Goal: Navigation & Orientation: Find specific page/section

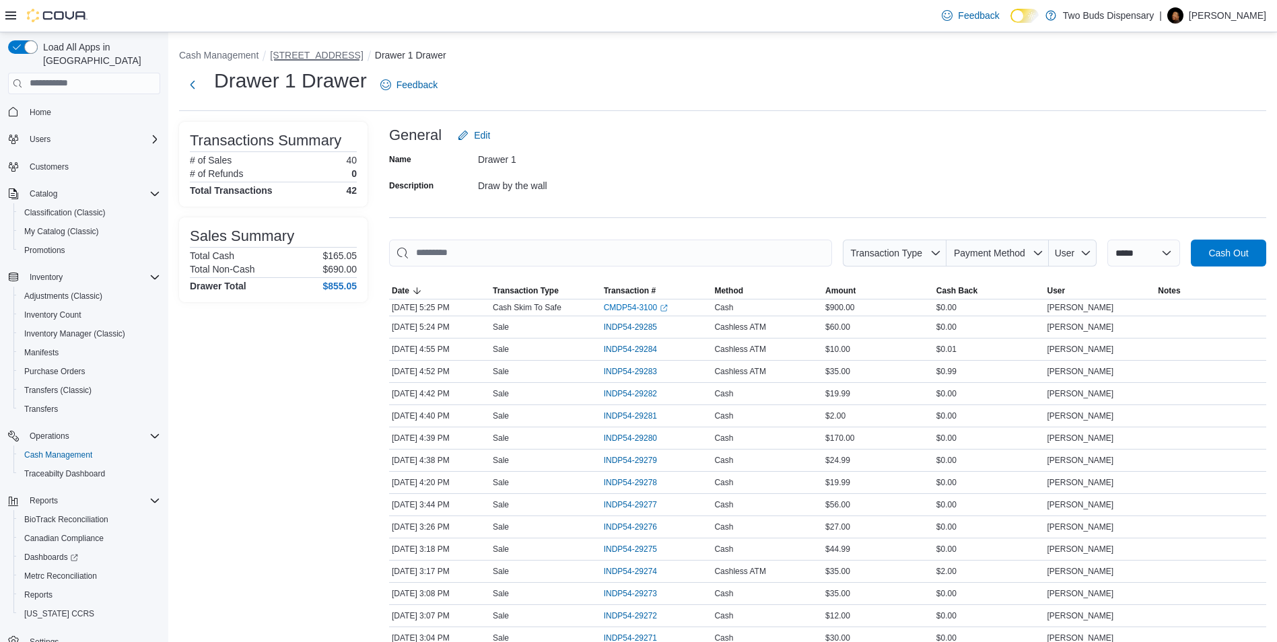
click at [304, 52] on button "[STREET_ADDRESS]" at bounding box center [316, 55] width 93 height 11
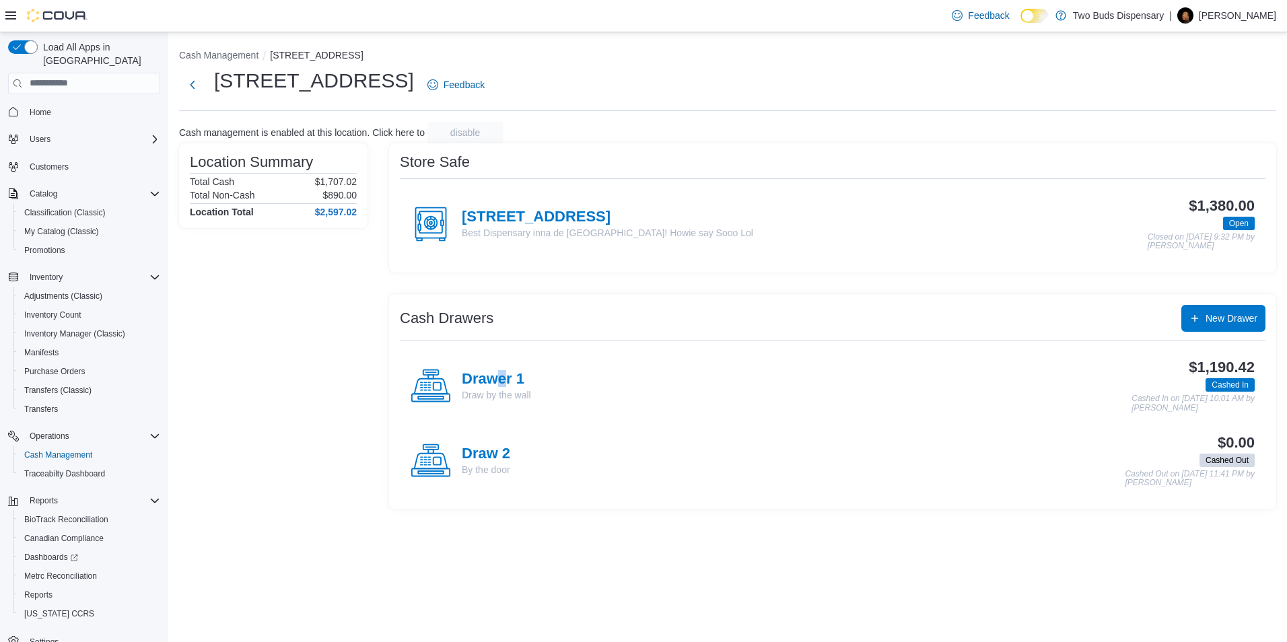
click at [502, 386] on h4 "Drawer 1" at bounding box center [496, 380] width 69 height 18
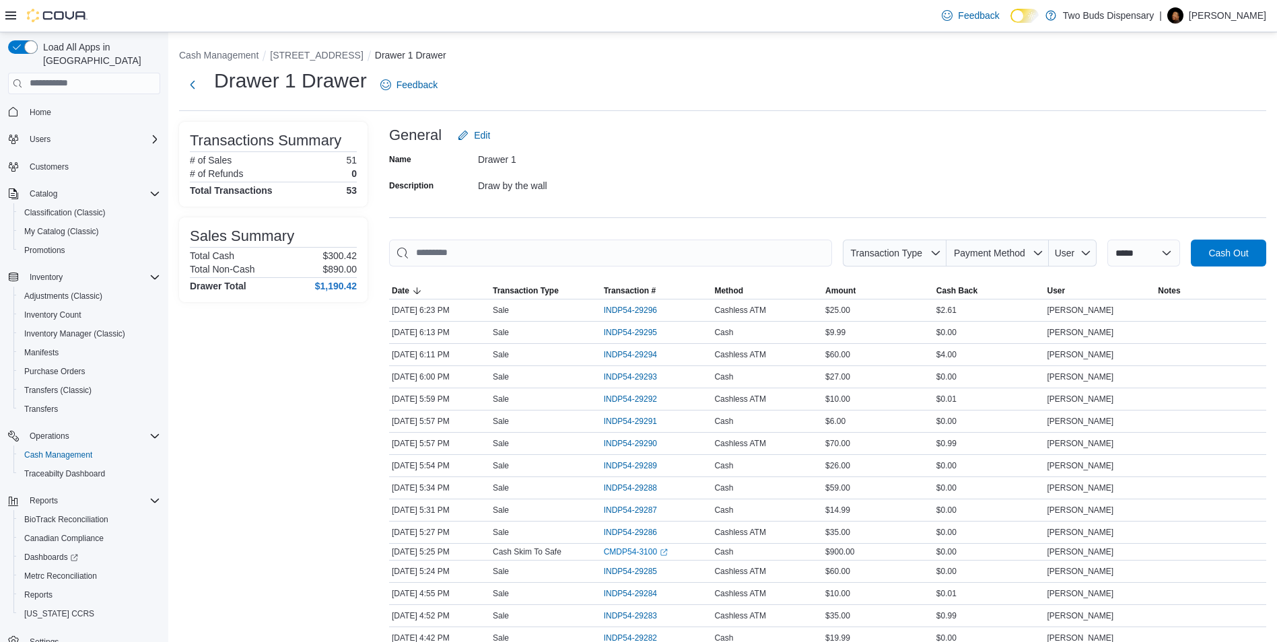
click at [89, 104] on span "Home" at bounding box center [92, 112] width 136 height 17
